Goal: Book appointment/travel/reservation

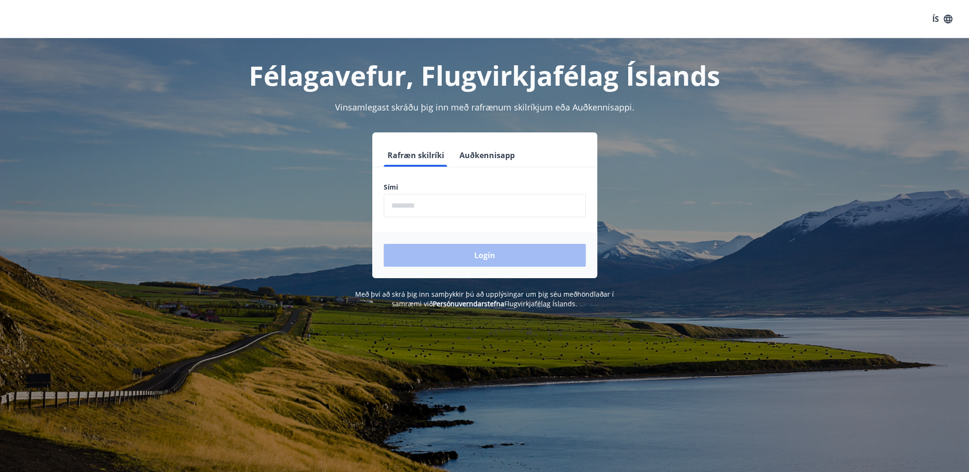
click at [448, 208] on input "phone" at bounding box center [485, 205] width 202 height 23
type input "********"
click at [471, 252] on button "Login" at bounding box center [485, 255] width 202 height 23
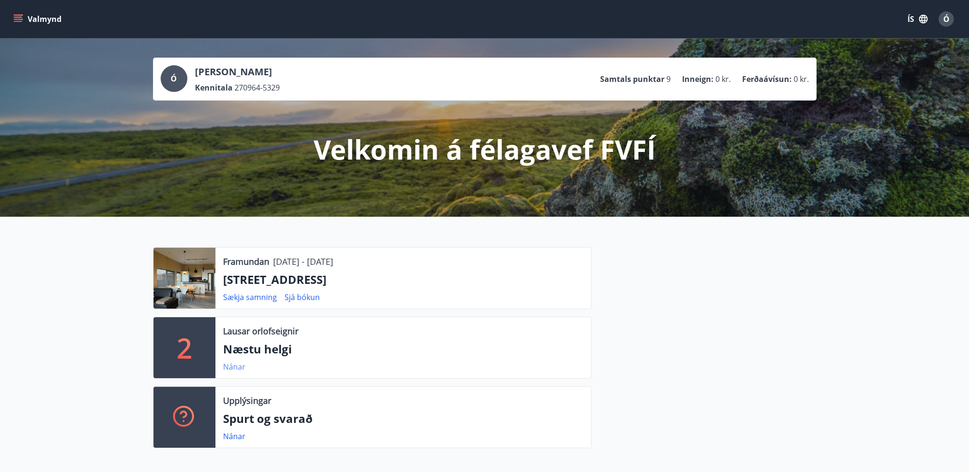
click at [239, 367] on link "Nánar" at bounding box center [234, 367] width 22 height 10
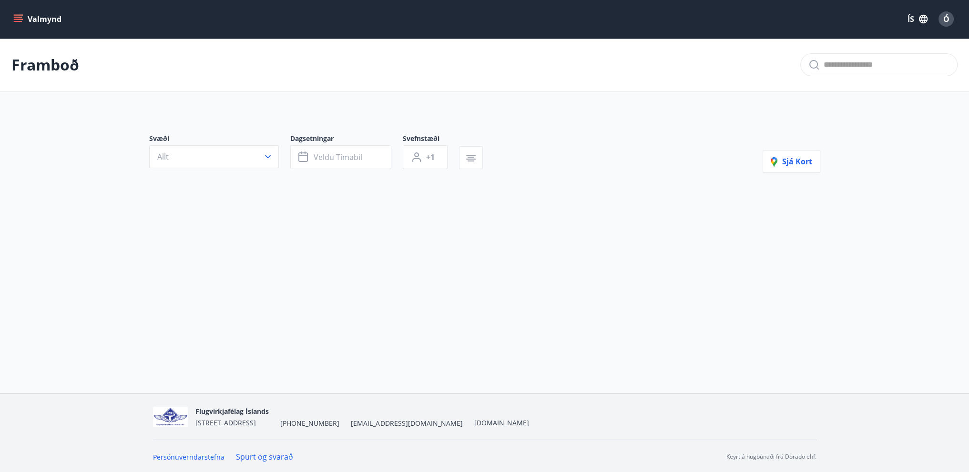
type input "*"
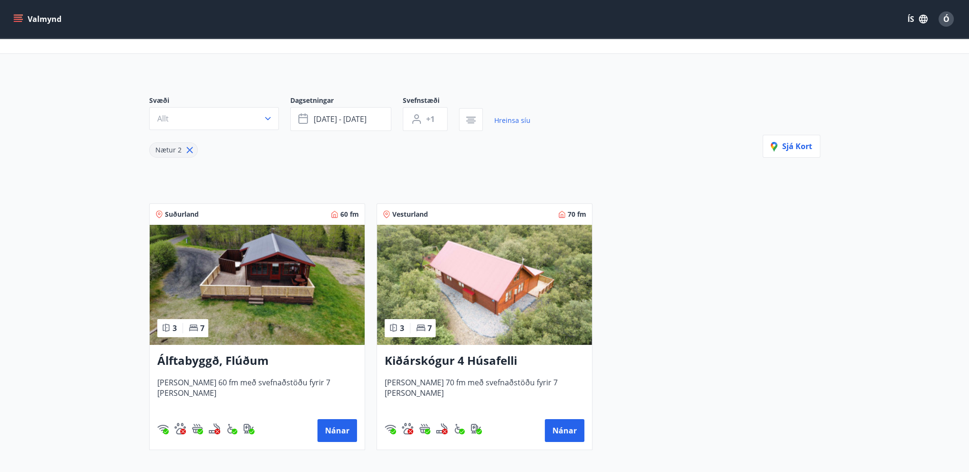
scroll to position [95, 0]
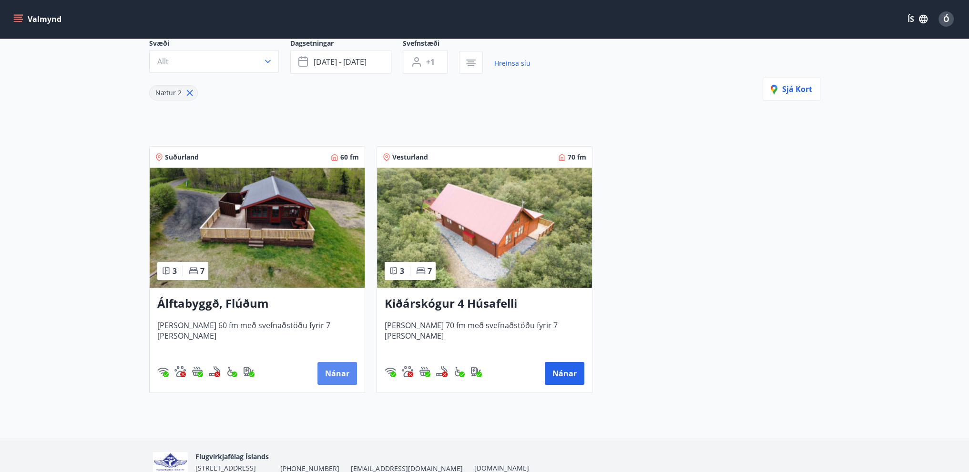
click at [339, 374] on button "Nánar" at bounding box center [337, 373] width 40 height 23
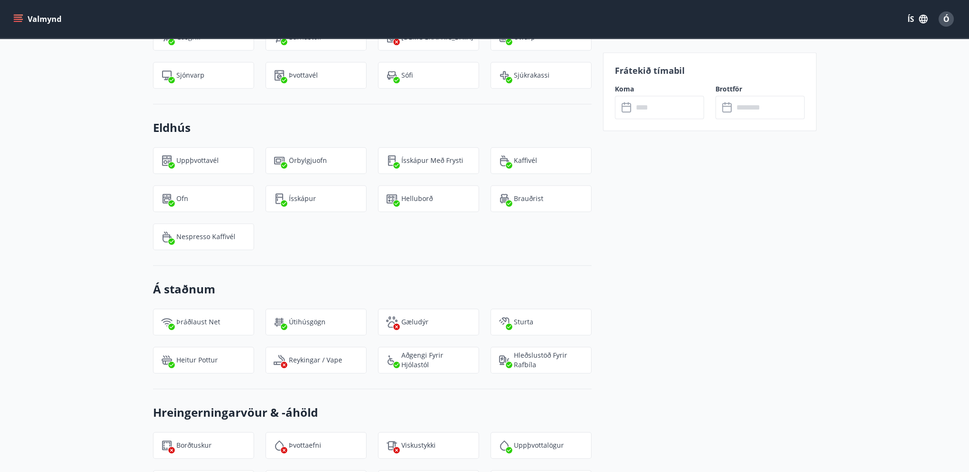
scroll to position [810, 0]
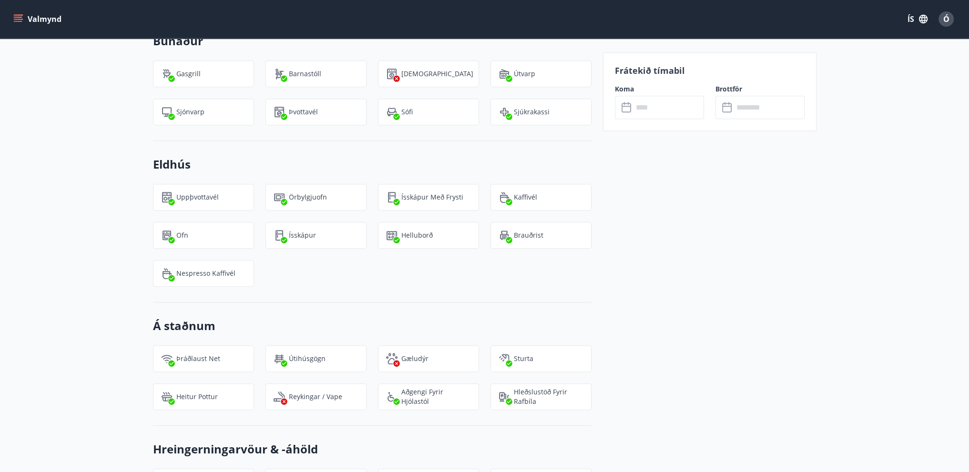
click at [626, 106] on icon at bounding box center [626, 106] width 10 height 1
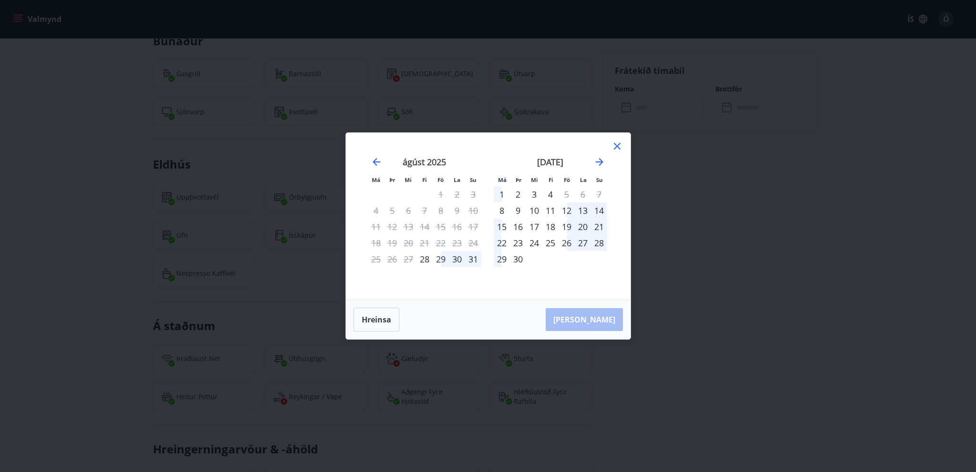
click at [440, 257] on div "29" at bounding box center [441, 259] width 16 height 16
click at [443, 256] on div "29" at bounding box center [441, 259] width 16 height 16
click at [442, 260] on div "29" at bounding box center [441, 259] width 16 height 16
click at [446, 257] on div "29" at bounding box center [441, 259] width 16 height 16
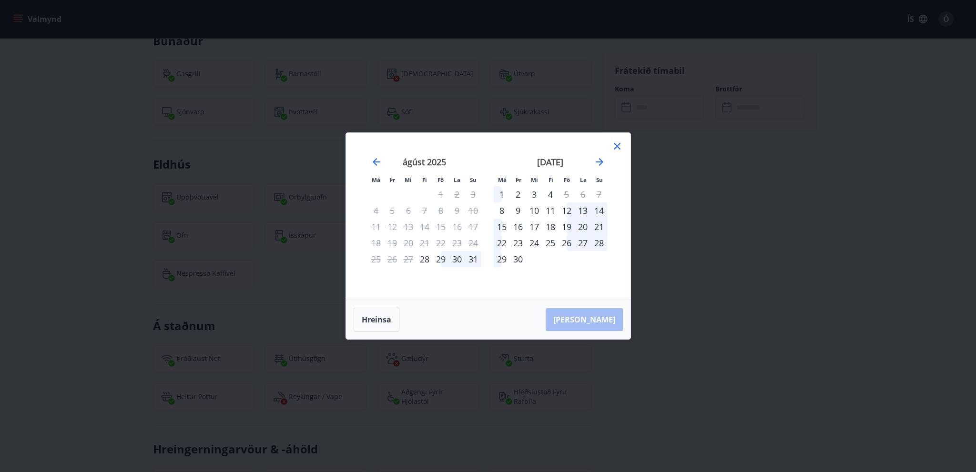
click at [456, 258] on div "30" at bounding box center [457, 259] width 16 height 16
click at [442, 257] on div "29" at bounding box center [441, 259] width 16 height 16
click at [383, 320] on button "Hreinsa" at bounding box center [377, 320] width 46 height 24
click at [442, 257] on div "29" at bounding box center [441, 259] width 16 height 16
click at [617, 145] on icon at bounding box center [616, 146] width 11 height 11
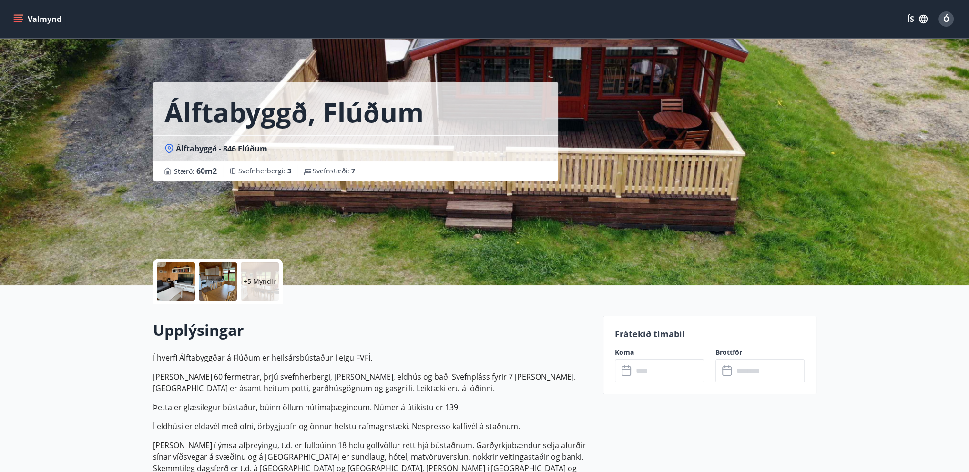
scroll to position [0, 0]
click at [942, 19] on div "Ó" at bounding box center [945, 18] width 15 height 15
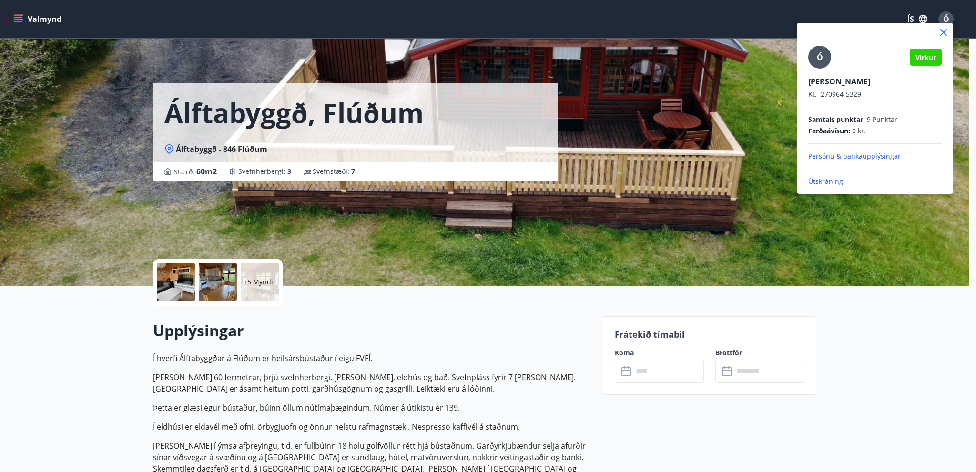
click at [919, 18] on div at bounding box center [488, 236] width 976 height 472
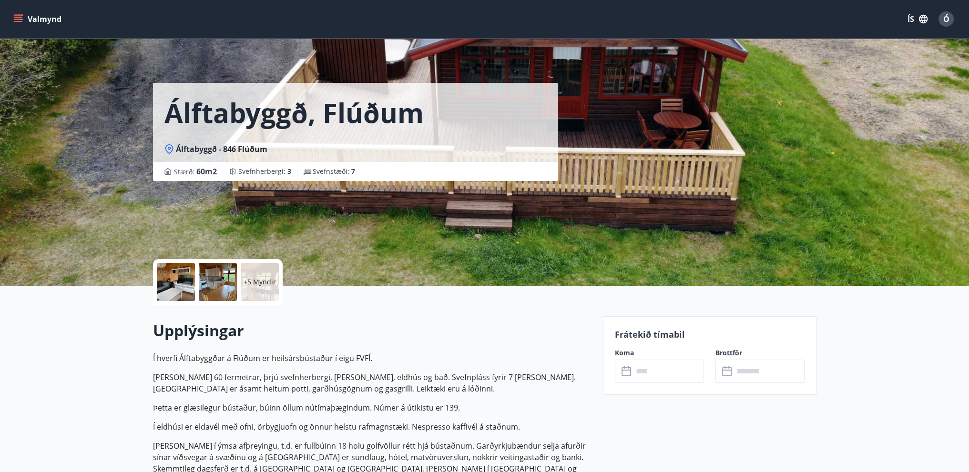
click at [926, 18] on icon "button" at bounding box center [923, 19] width 9 height 9
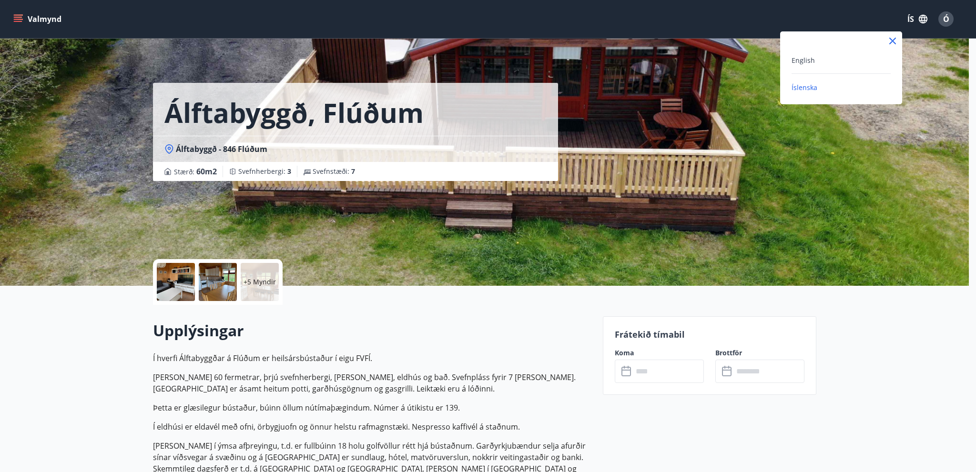
click at [903, 150] on div at bounding box center [488, 236] width 976 height 472
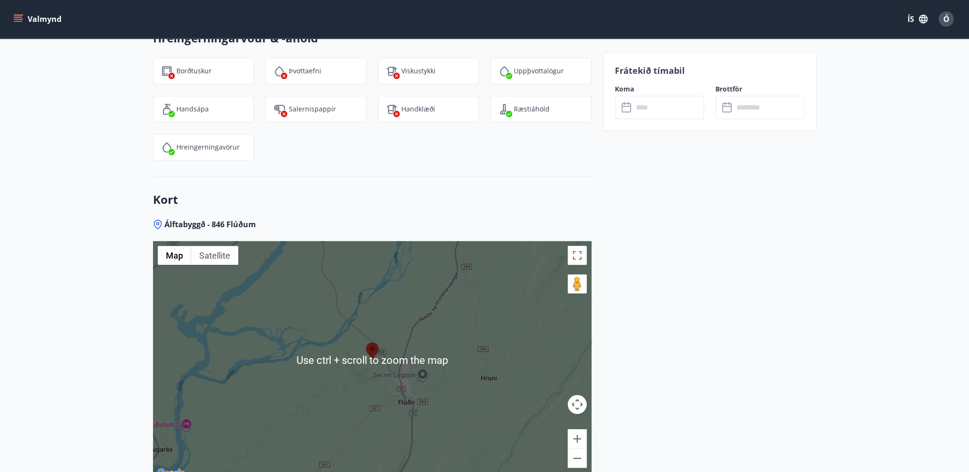
scroll to position [1096, 0]
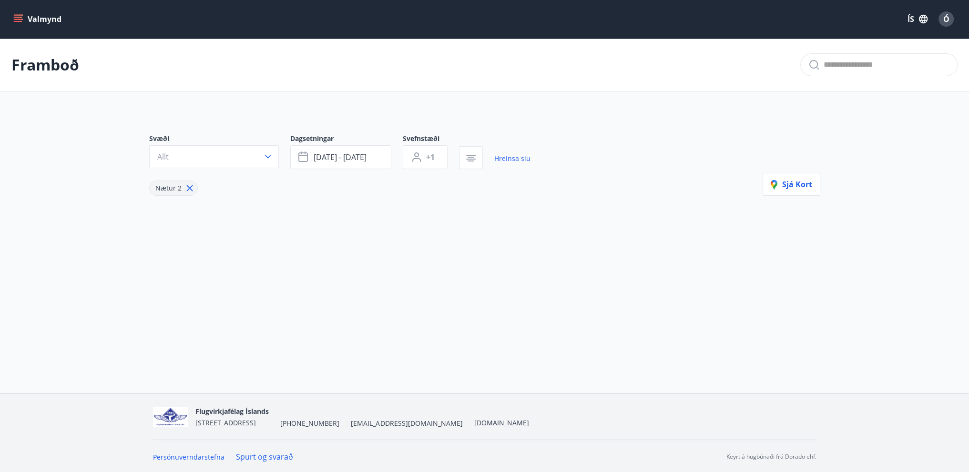
type input "*"
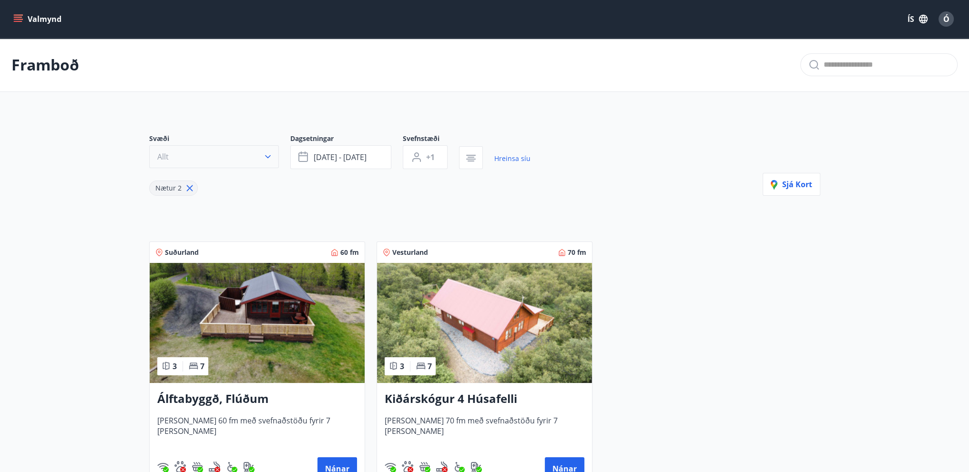
click at [268, 153] on icon "button" at bounding box center [268, 157] width 10 height 10
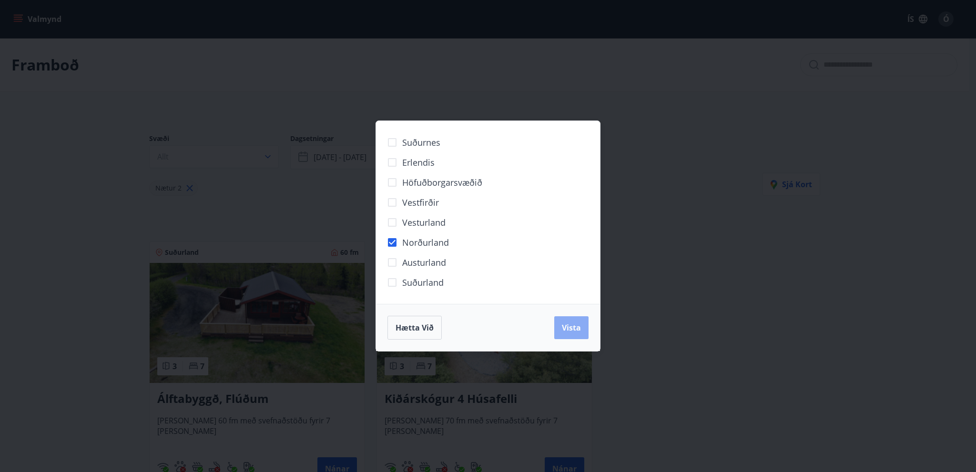
click at [575, 331] on span "Vista" at bounding box center [571, 328] width 19 height 10
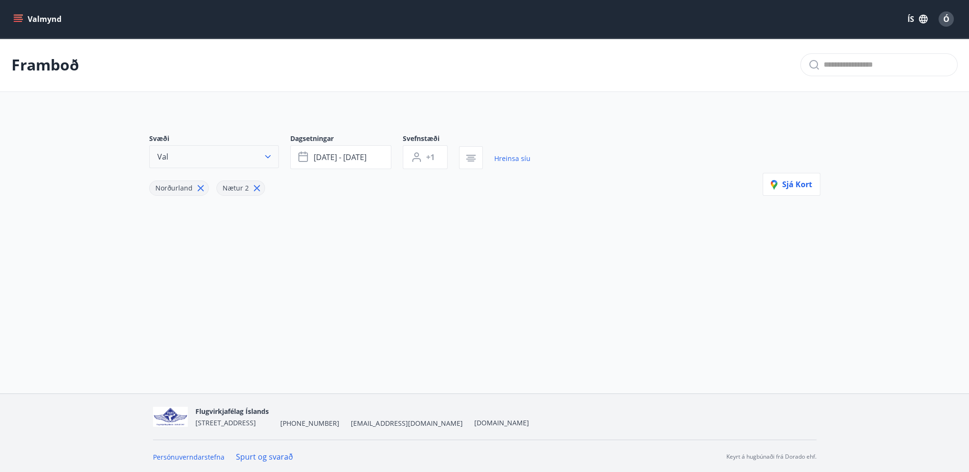
click at [267, 157] on icon "button" at bounding box center [268, 156] width 6 height 3
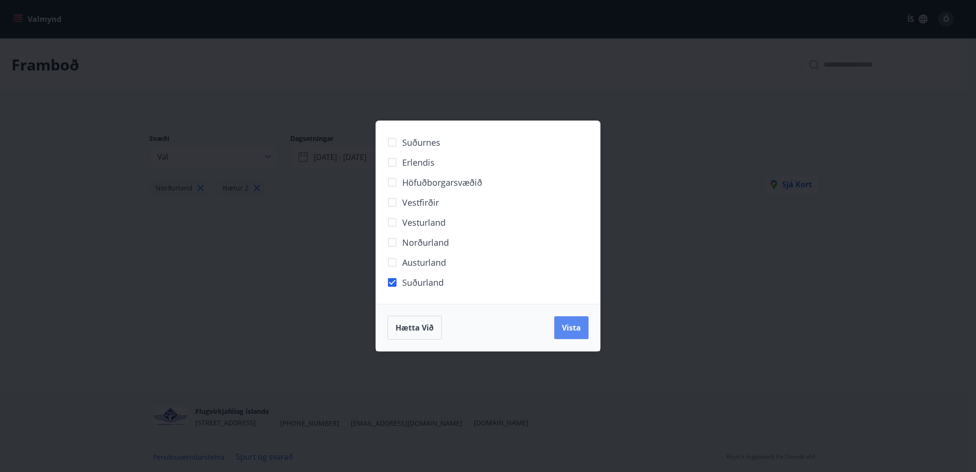
click at [561, 325] on button "Vista" at bounding box center [571, 327] width 34 height 23
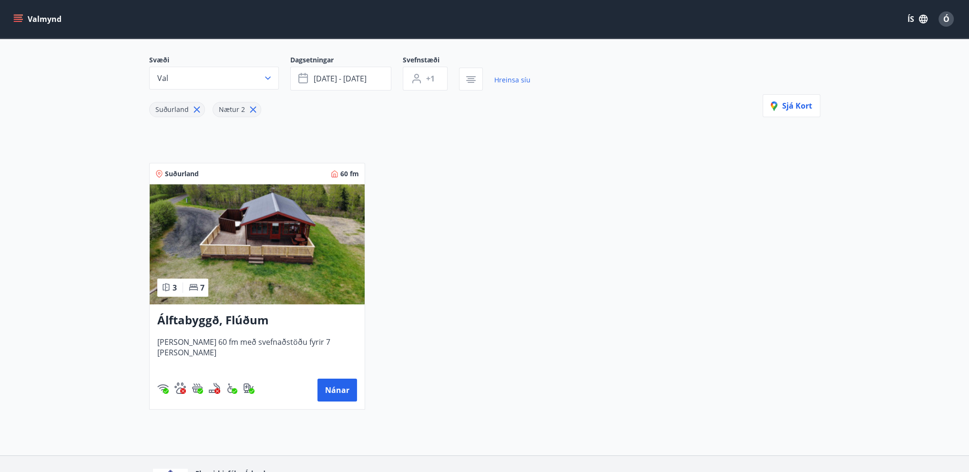
scroll to position [95, 0]
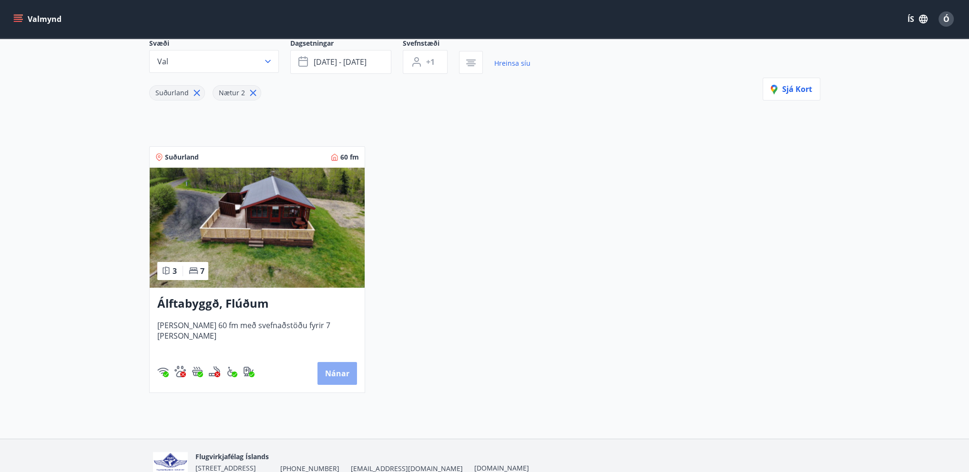
click at [334, 376] on button "Nánar" at bounding box center [337, 373] width 40 height 23
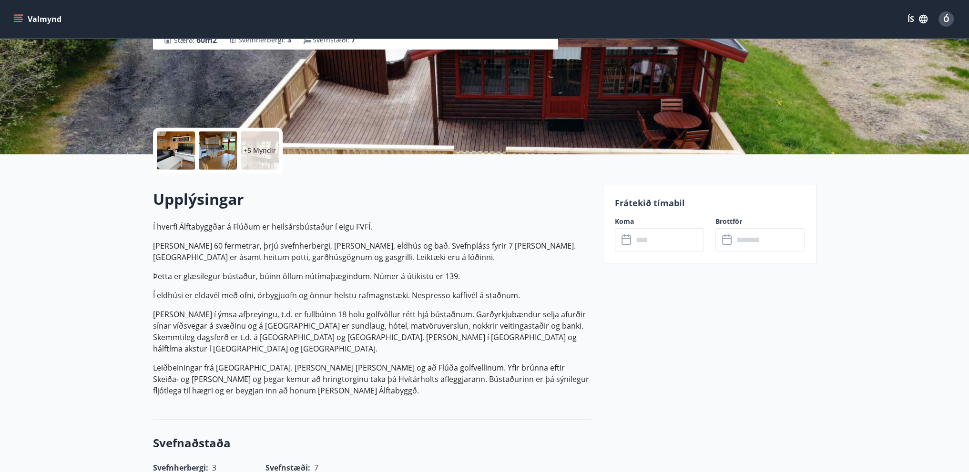
scroll to position [95, 0]
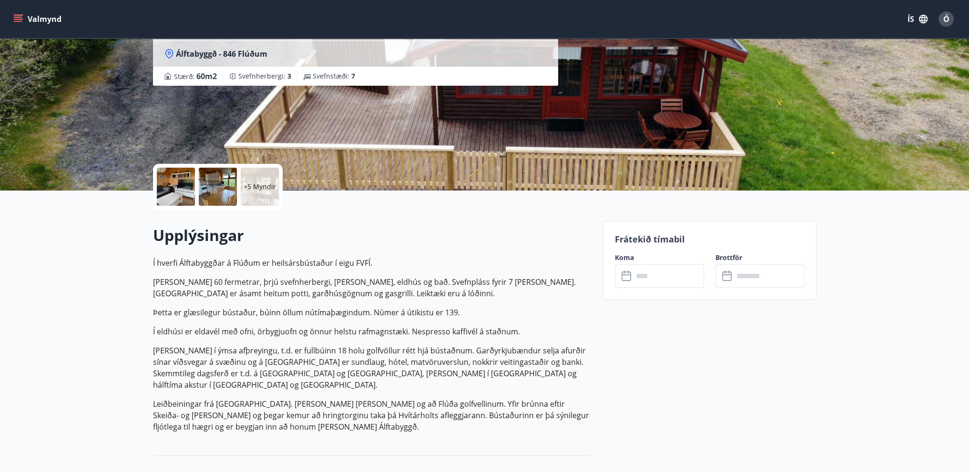
click at [627, 274] on icon at bounding box center [626, 274] width 10 height 1
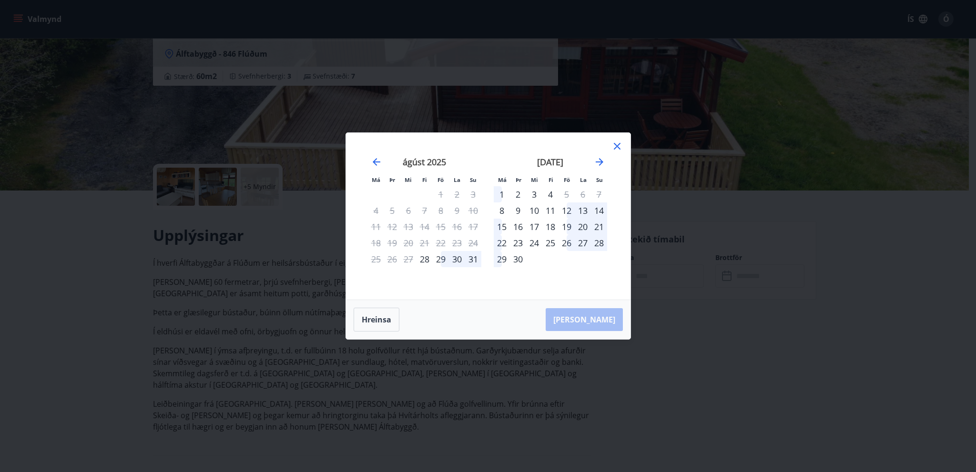
click at [441, 258] on div "29" at bounding box center [441, 259] width 16 height 16
click at [448, 263] on div "29" at bounding box center [441, 259] width 16 height 16
click at [444, 260] on div "29" at bounding box center [441, 259] width 16 height 16
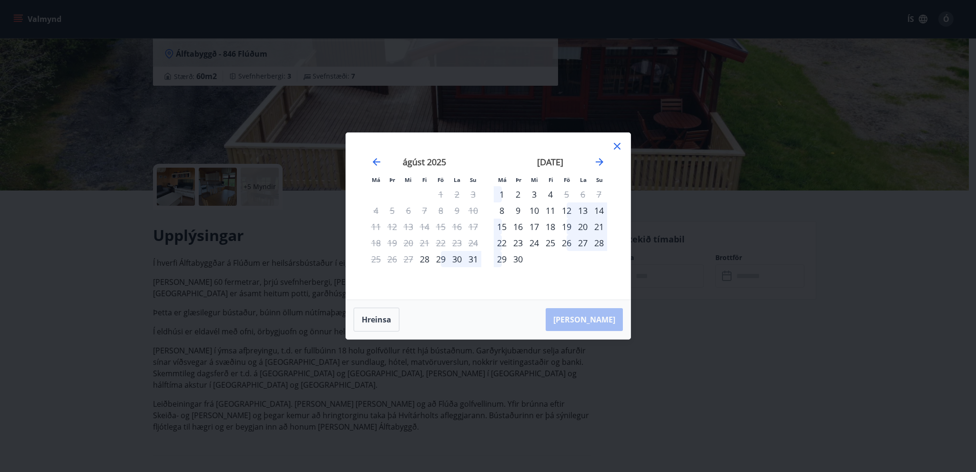
click at [444, 260] on div "29" at bounding box center [441, 259] width 16 height 16
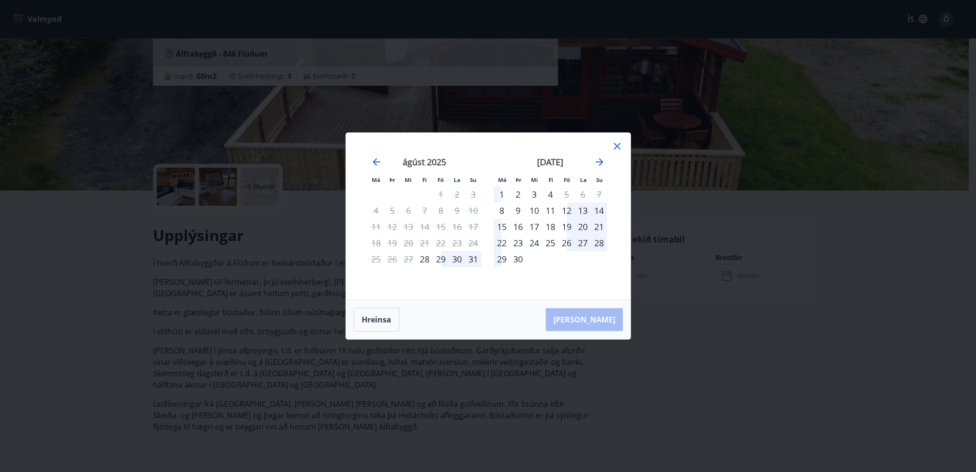
click at [618, 150] on icon at bounding box center [616, 146] width 11 height 11
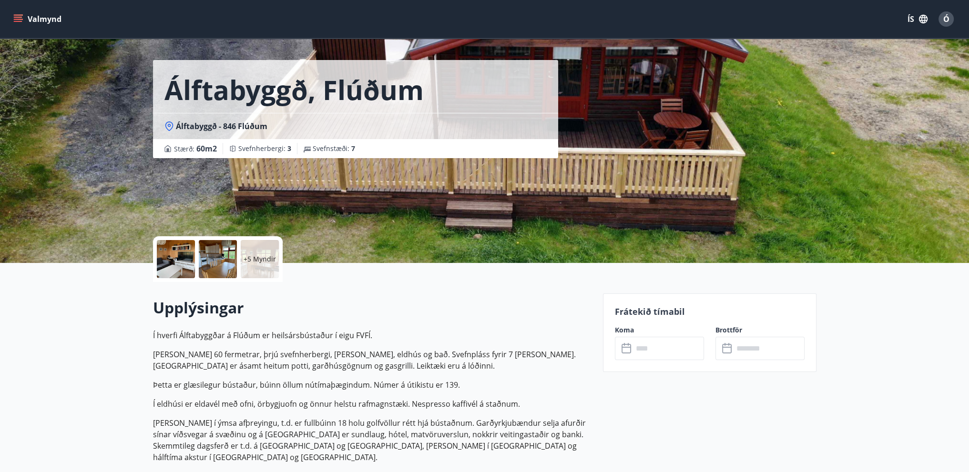
scroll to position [0, 0]
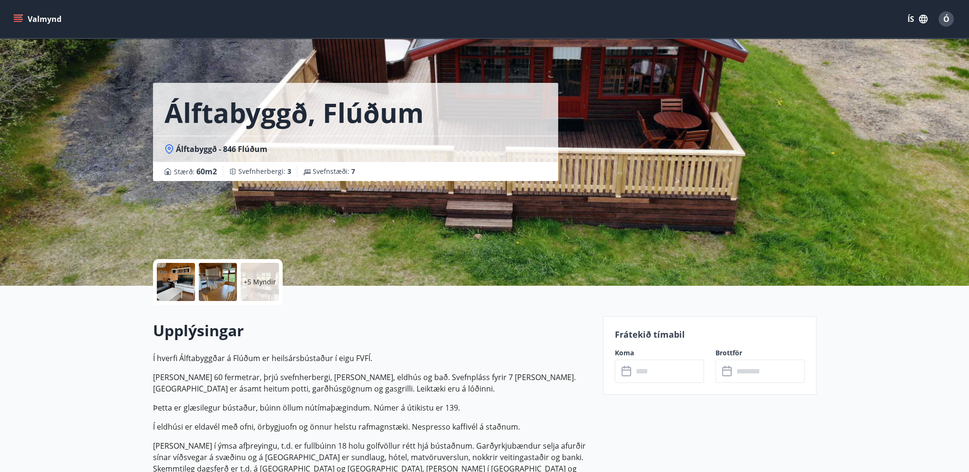
click at [15, 18] on icon "menu" at bounding box center [18, 19] width 10 height 10
click at [476, 339] on h2 "Upplýsingar" at bounding box center [372, 330] width 438 height 21
click at [20, 20] on icon "menu" at bounding box center [19, 19] width 10 height 1
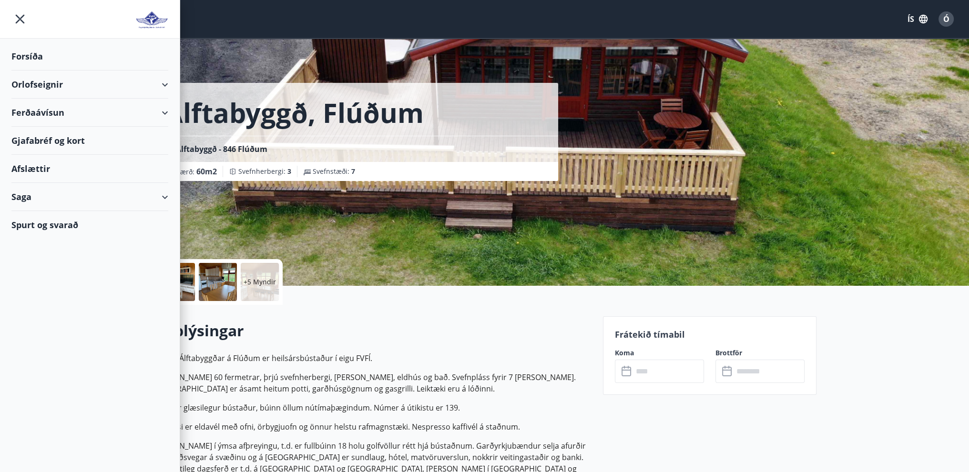
click at [166, 84] on div "Orlofseignir" at bounding box center [89, 85] width 157 height 28
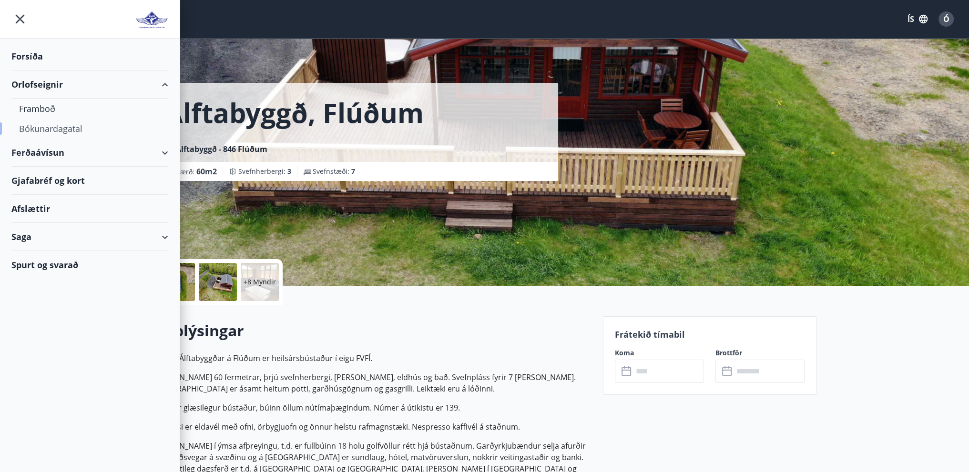
click at [72, 125] on div "Bókunardagatal" at bounding box center [90, 129] width 142 height 20
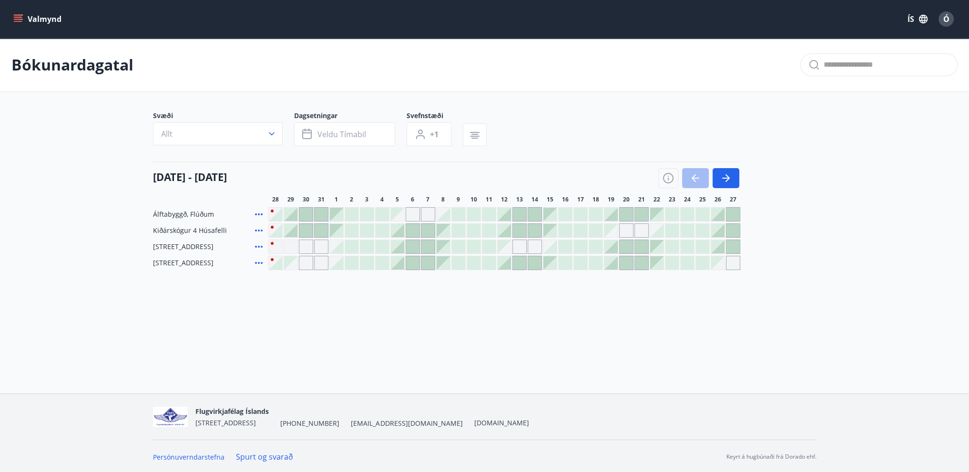
click at [291, 214] on div at bounding box center [290, 214] width 13 height 13
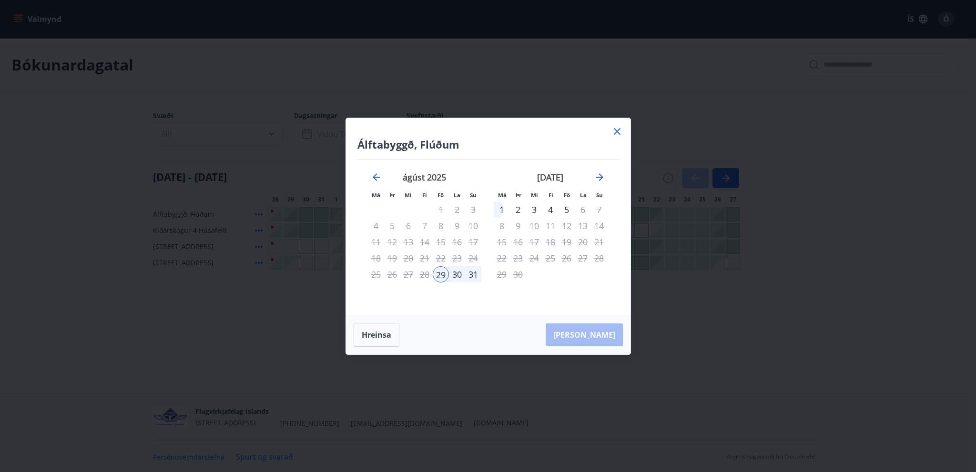
click at [472, 272] on div "31" at bounding box center [473, 274] width 16 height 16
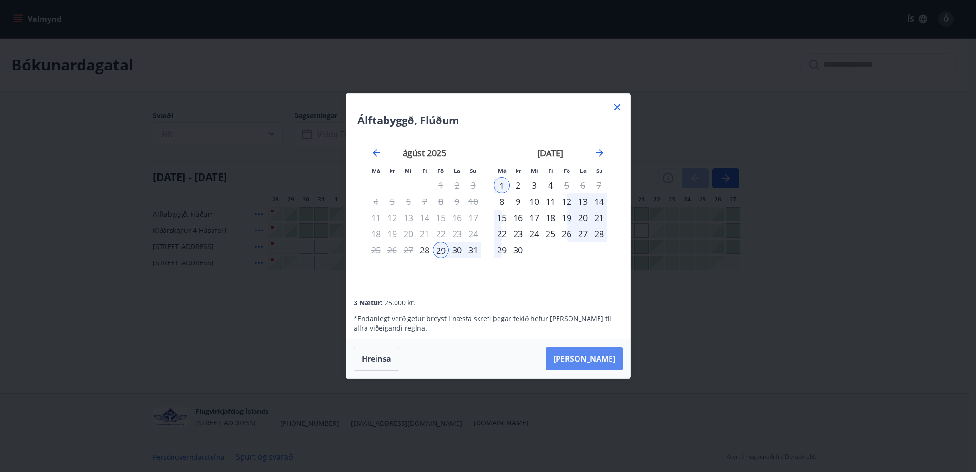
click at [597, 358] on button "[PERSON_NAME]" at bounding box center [584, 358] width 77 height 23
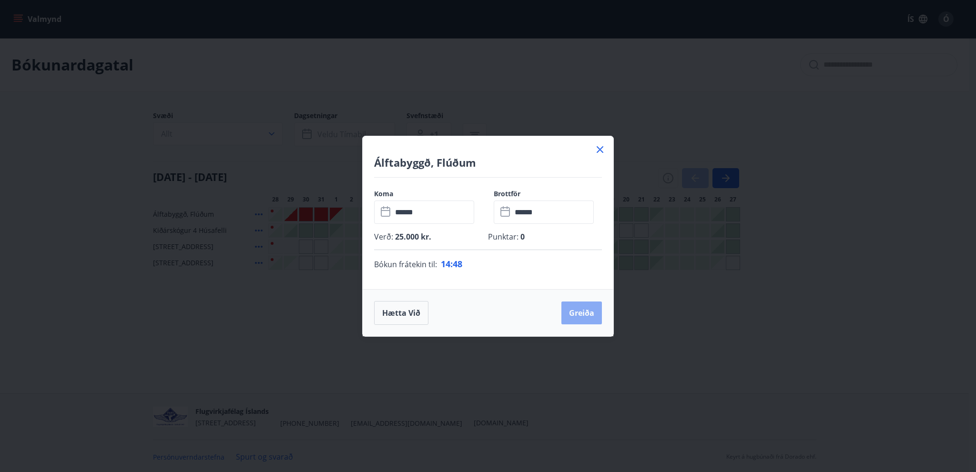
click at [584, 316] on button "Greiða" at bounding box center [581, 313] width 40 height 23
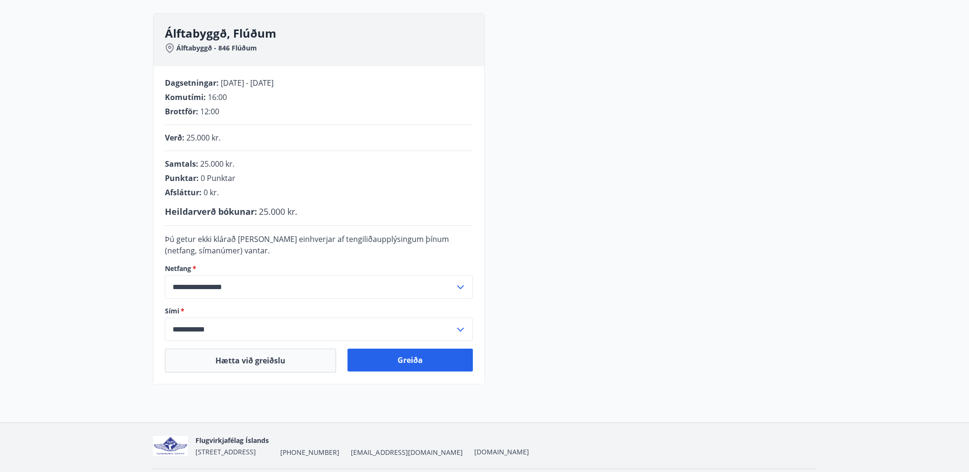
scroll to position [143, 0]
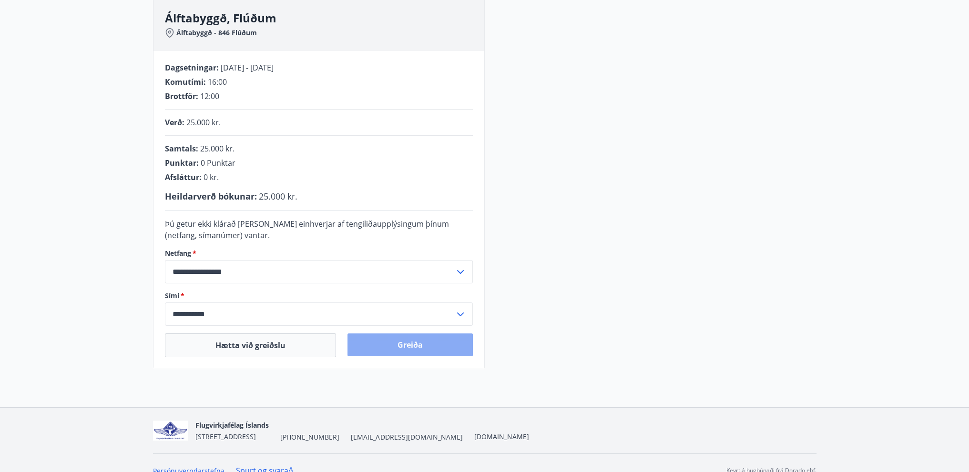
click at [427, 346] on button "Greiða" at bounding box center [409, 345] width 125 height 23
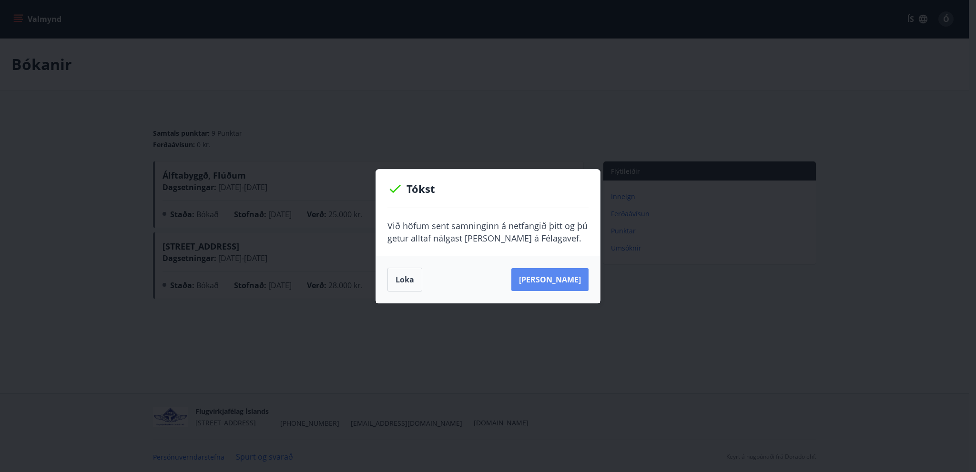
click at [580, 279] on button "[PERSON_NAME]" at bounding box center [549, 279] width 77 height 23
